Goal: Task Accomplishment & Management: Use online tool/utility

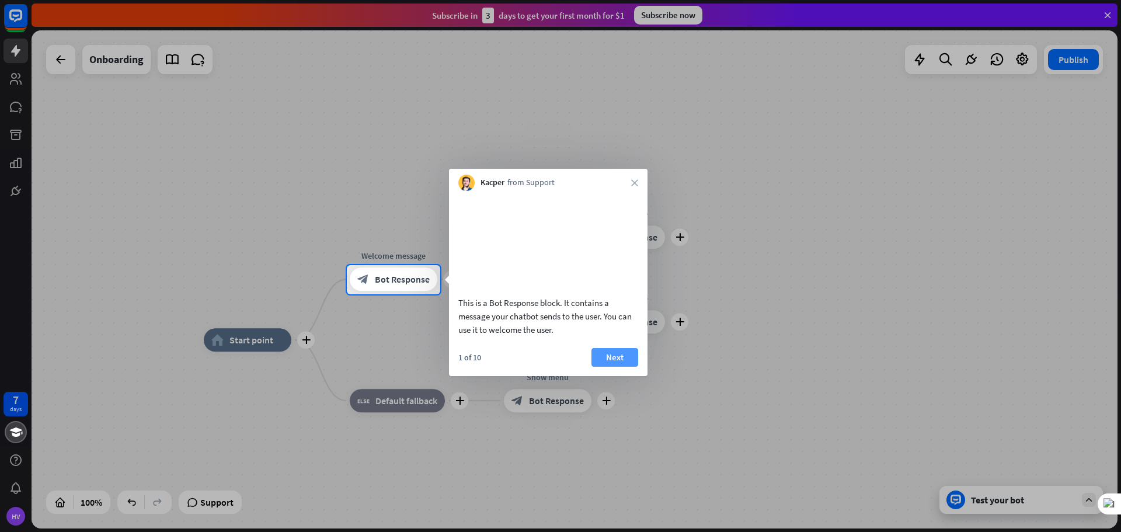
click at [620, 363] on button "Next" at bounding box center [614, 357] width 47 height 19
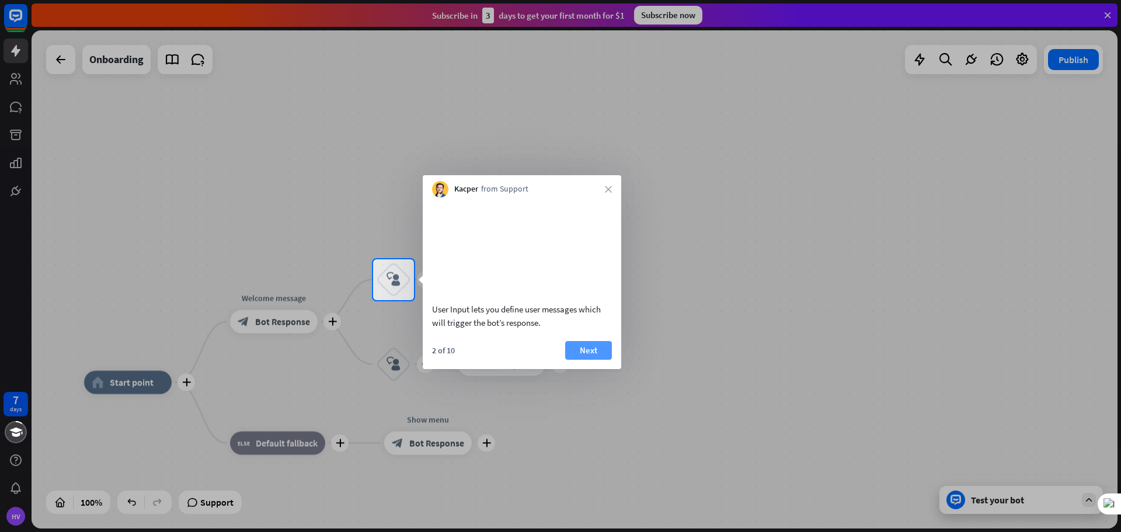
click at [600, 360] on button "Next" at bounding box center [588, 350] width 47 height 19
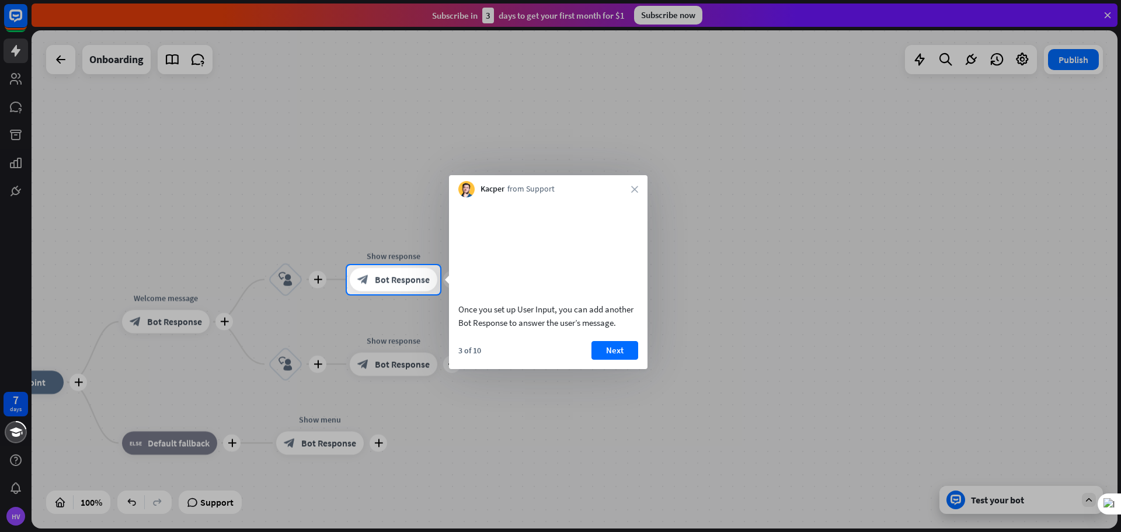
click at [636, 184] on div "Kacper from Support close" at bounding box center [548, 186] width 199 height 22
click at [632, 186] on icon "close" at bounding box center [634, 189] width 7 height 7
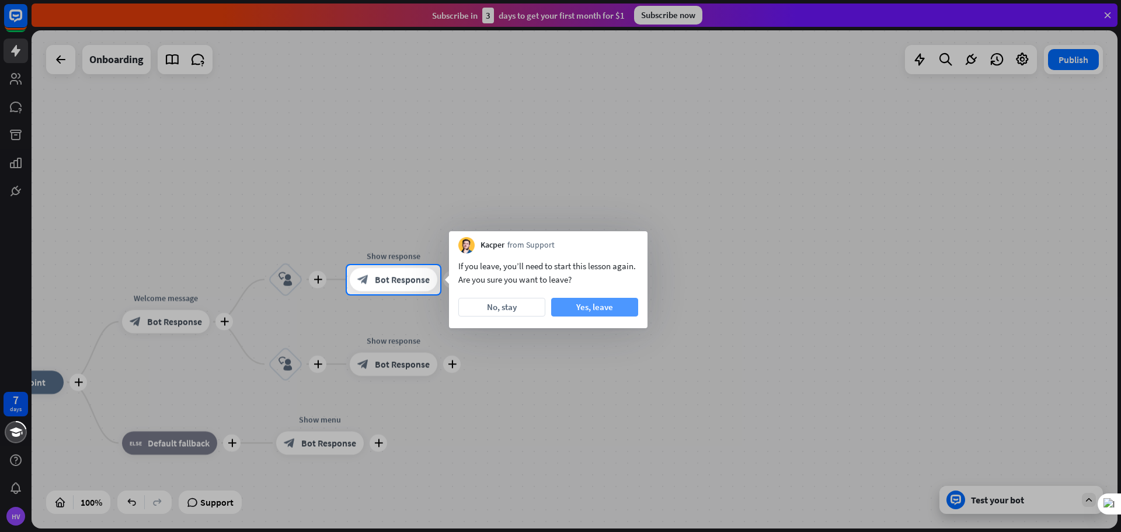
click at [589, 313] on button "Yes, leave" at bounding box center [594, 307] width 87 height 19
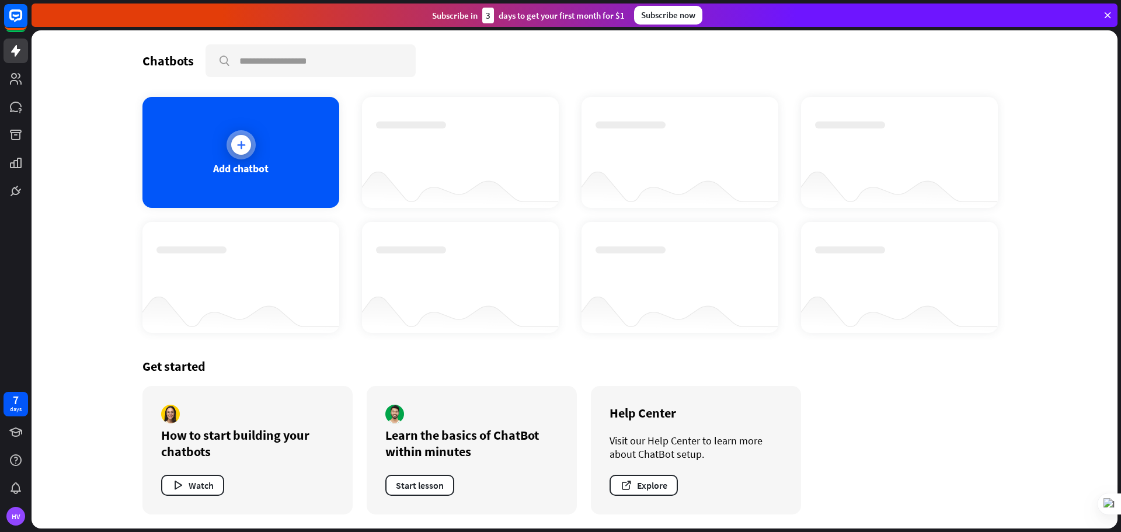
click at [236, 177] on div "Add chatbot" at bounding box center [240, 152] width 197 height 111
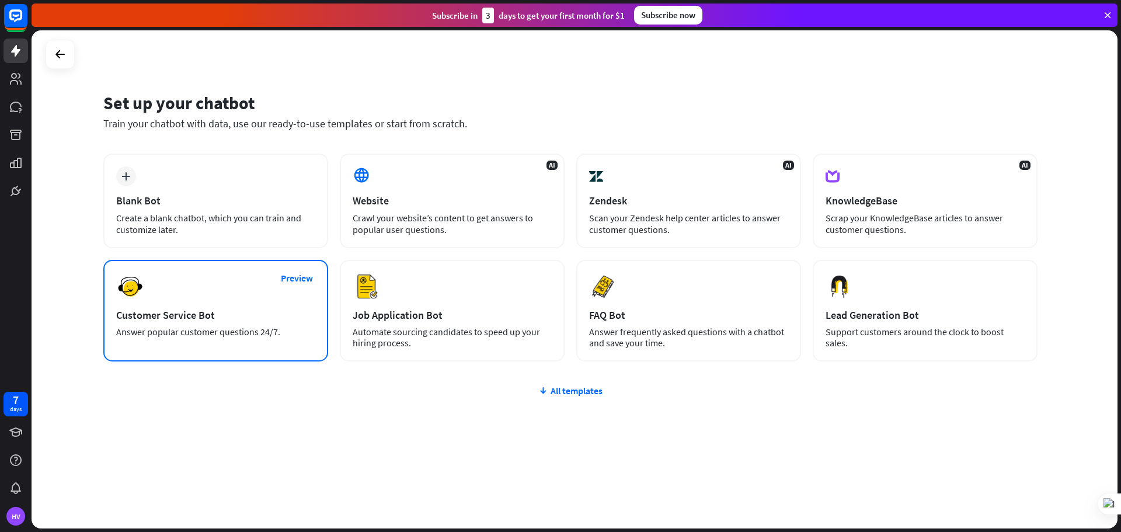
click at [239, 343] on div "Preview Customer Service Bot Answer popular customer questions 24/7." at bounding box center [215, 311] width 225 height 102
